Goal: Find specific page/section: Find specific page/section

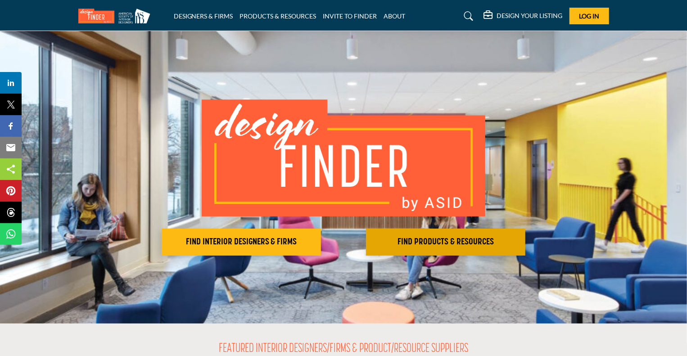
click at [318, 242] on h2 "FIND PRODUCTS & RESOURCES" at bounding box center [241, 242] width 154 height 11
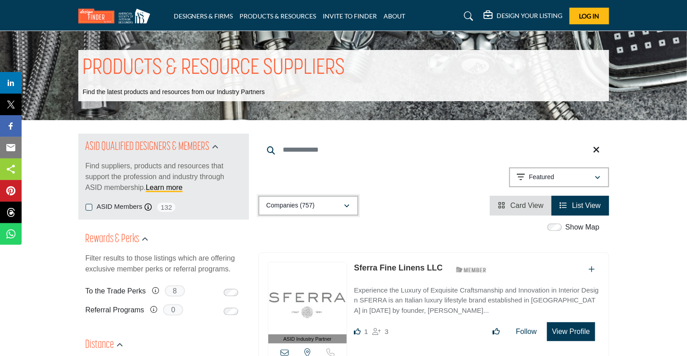
click at [353, 208] on button "Companies (757)" at bounding box center [308, 206] width 100 height 20
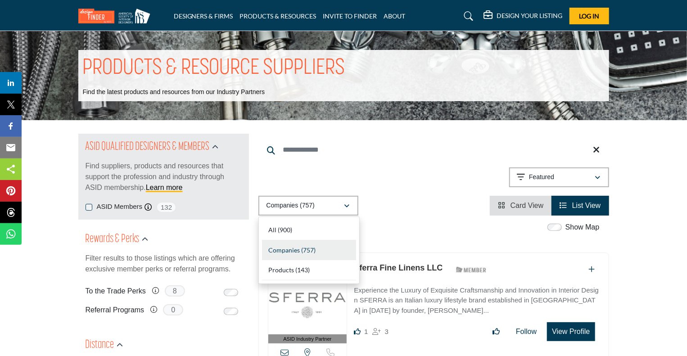
click at [445, 179] on div "Showing 21 results out of 757 Featured" at bounding box center [433, 178] width 351 height 23
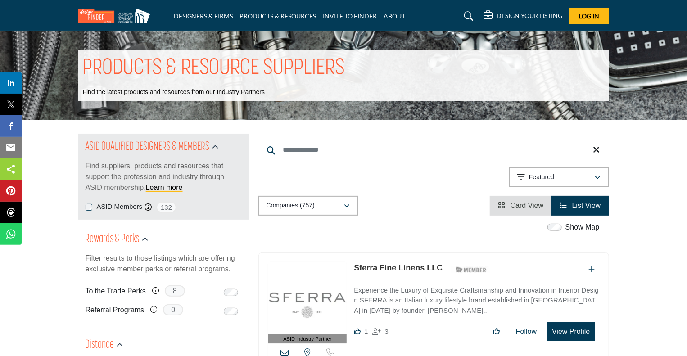
click at [302, 154] on input "Search Keyword" at bounding box center [433, 150] width 351 height 22
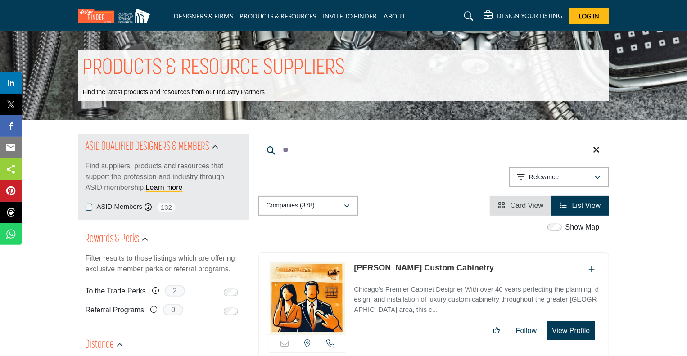
type input "*"
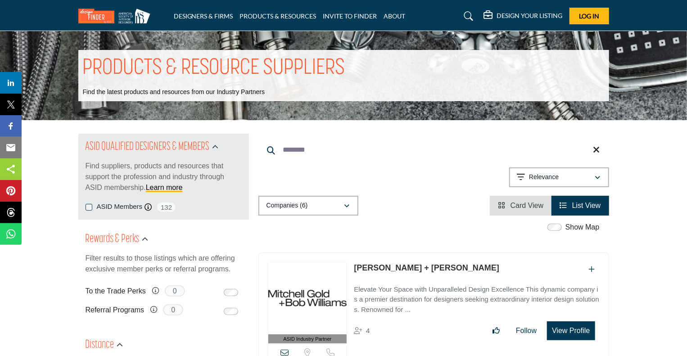
type input "********"
click at [409, 172] on div "Showing 6 results out of 6 For "[PERSON_NAME]"" at bounding box center [433, 178] width 351 height 23
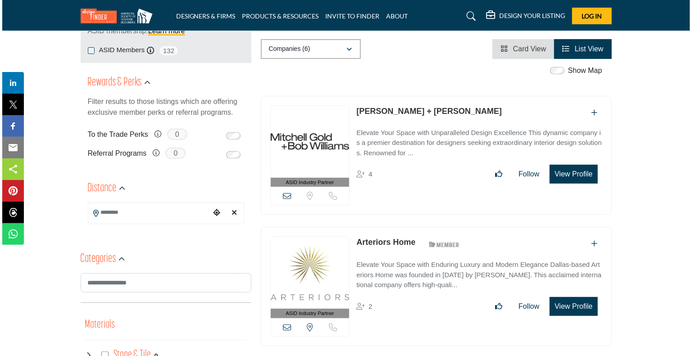
scroll to position [164, 0]
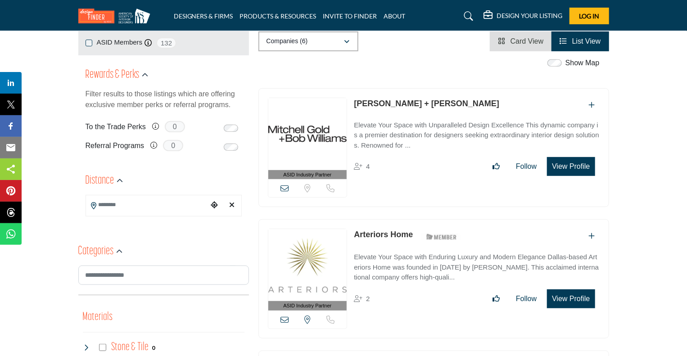
click at [570, 163] on button "View Profile" at bounding box center [571, 166] width 48 height 19
